Goal: Task Accomplishment & Management: Manage account settings

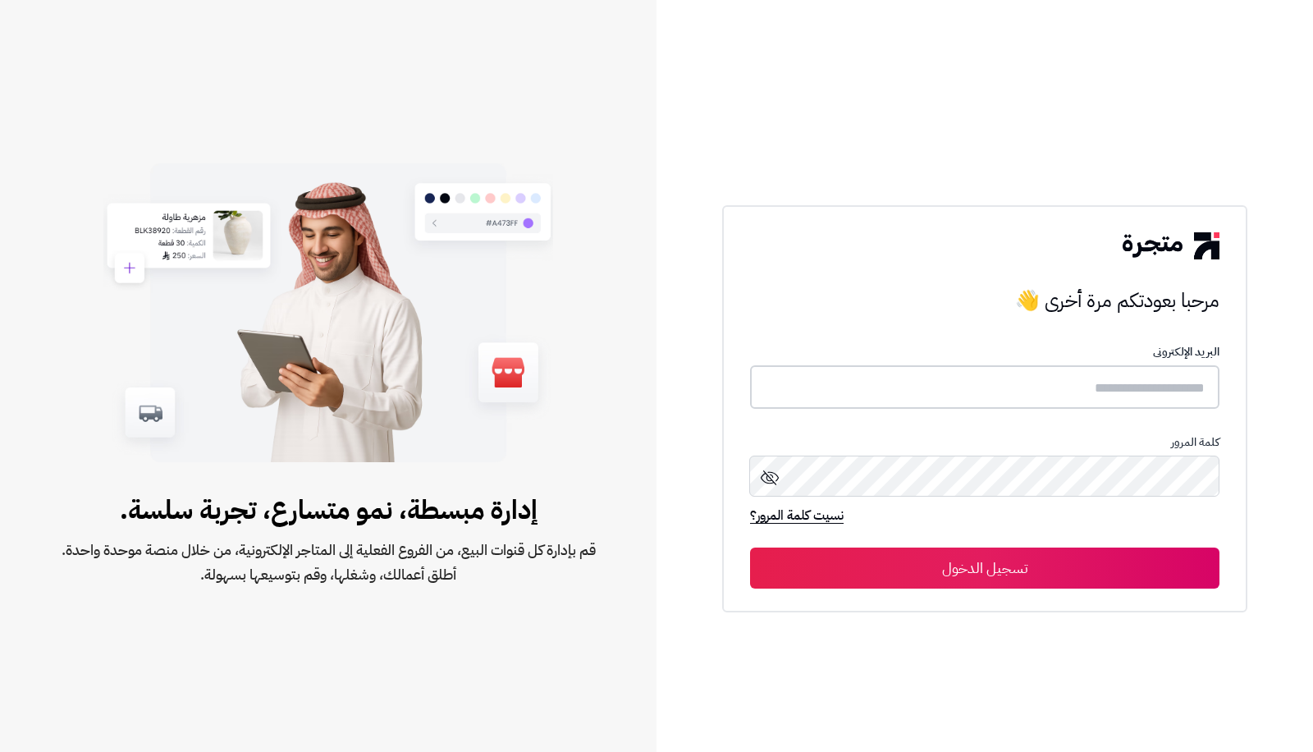
type input "**********"
click at [1072, 564] on button "تسجيل الدخول" at bounding box center [984, 566] width 469 height 41
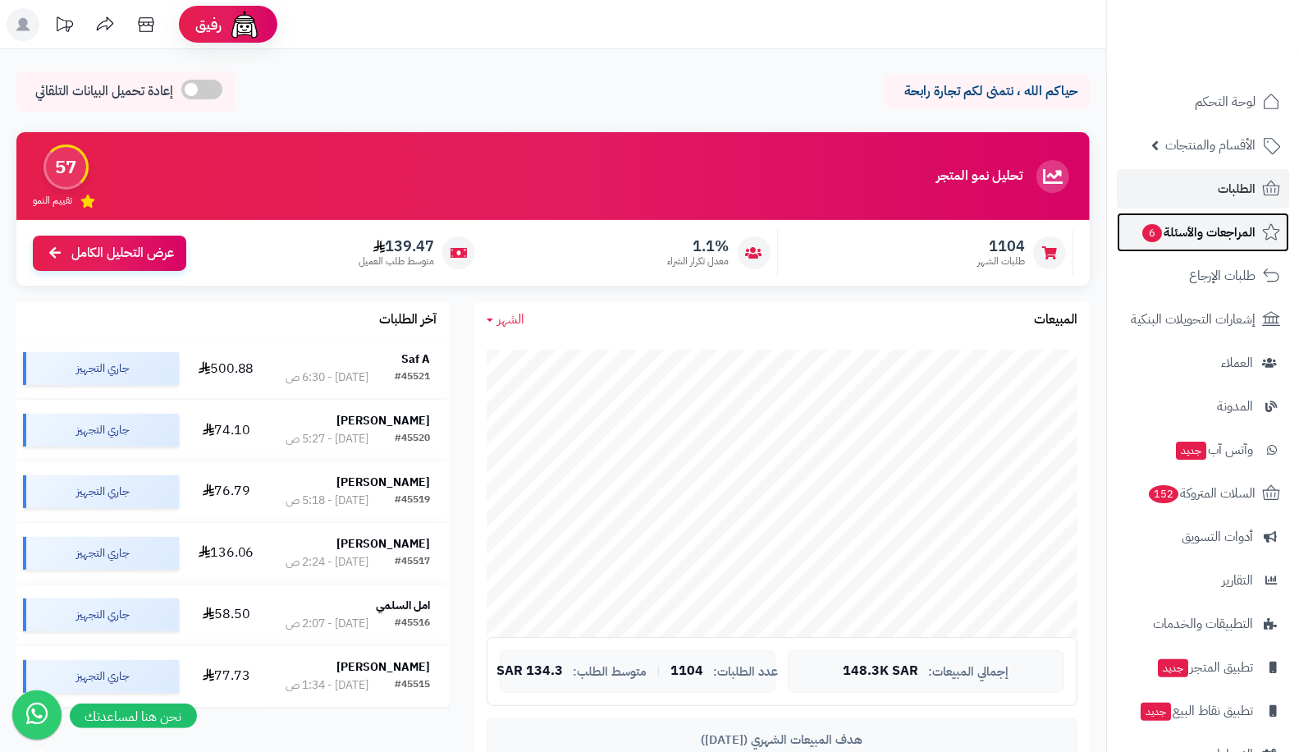
click at [1184, 243] on span "المراجعات والأسئلة 6" at bounding box center [1197, 232] width 115 height 23
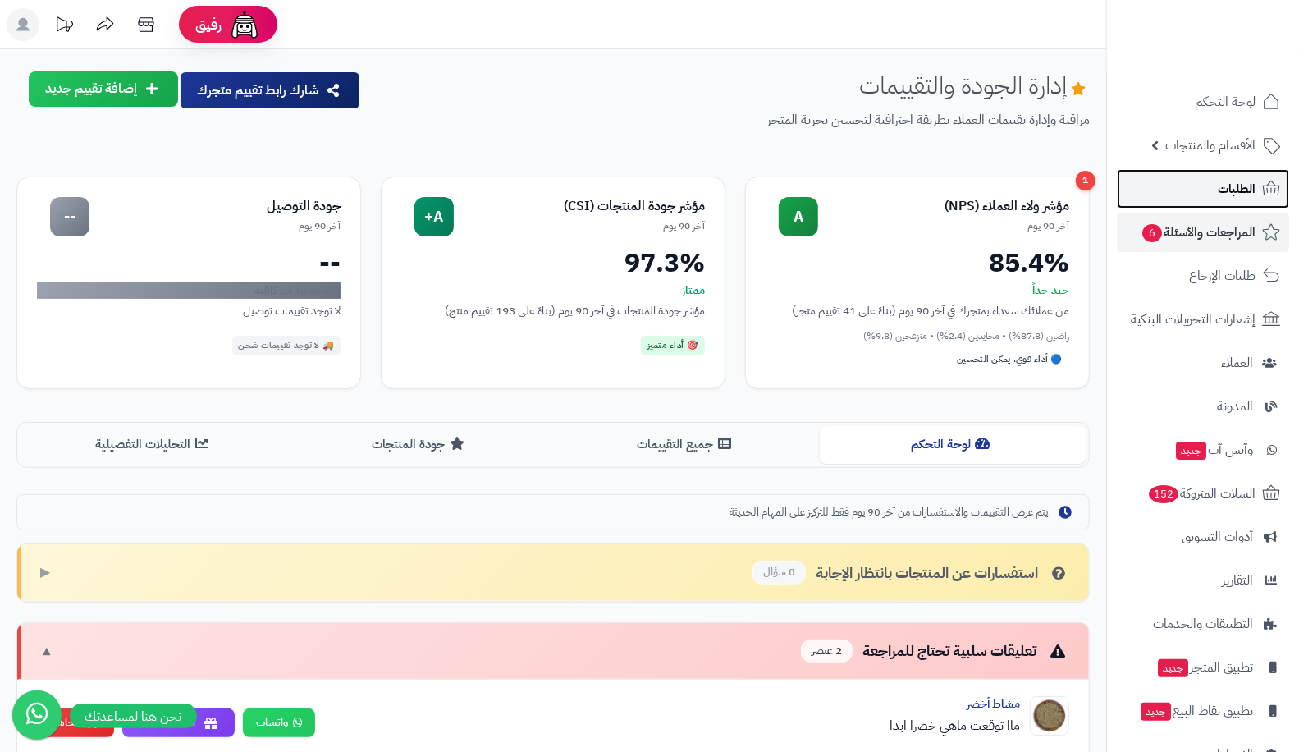
click at [1191, 198] on link "الطلبات" at bounding box center [1203, 188] width 172 height 39
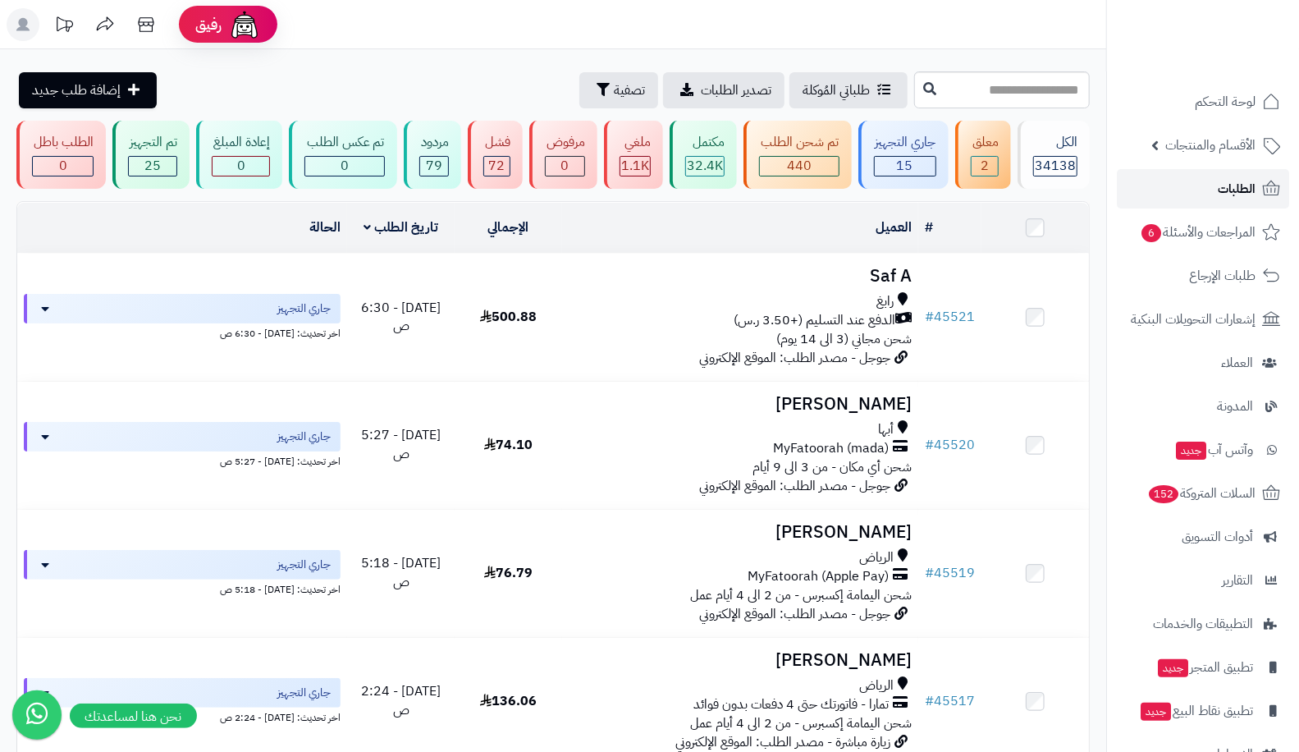
click at [1229, 194] on span "الطلبات" at bounding box center [1237, 188] width 38 height 23
click at [891, 171] on div "15" at bounding box center [905, 166] width 61 height 19
click at [888, 168] on div "15" at bounding box center [905, 166] width 61 height 19
drag, startPoint x: 0, startPoint y: 0, endPoint x: 888, endPoint y: 168, distance: 903.5
click at [888, 168] on div "15" at bounding box center [905, 166] width 61 height 19
